Goal: Register for event/course

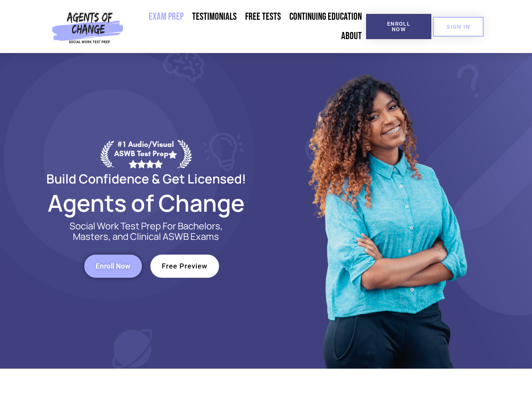
click at [266, 202] on div at bounding box center [386, 211] width 240 height 316
click at [398, 27] on span "Enroll Now" at bounding box center [398, 26] width 38 height 11
click at [458, 27] on span "SIGN IN" at bounding box center [458, 26] width 24 height 5
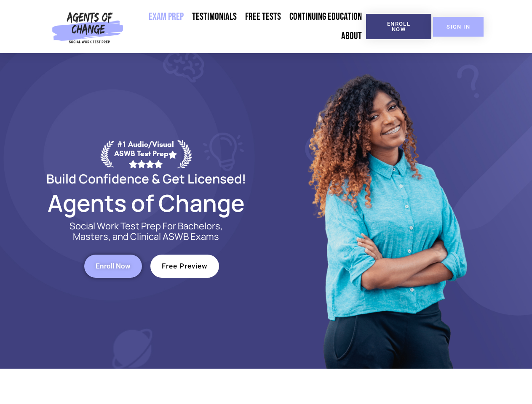
click at [113, 266] on span "Enroll Now" at bounding box center [113, 266] width 35 height 7
click at [184, 266] on span "Free Preview" at bounding box center [185, 266] width 46 height 7
